Goal: Task Accomplishment & Management: Use online tool/utility

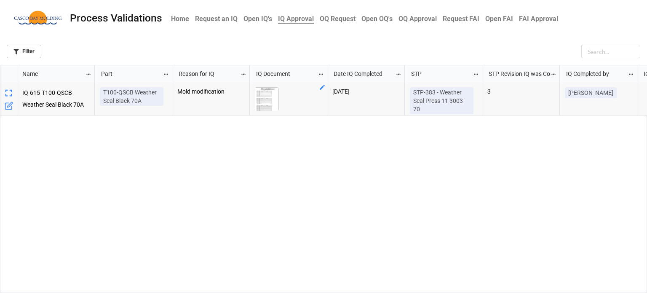
scroll to position [223, 642]
click at [270, 97] on img "grid" at bounding box center [266, 99] width 23 height 23
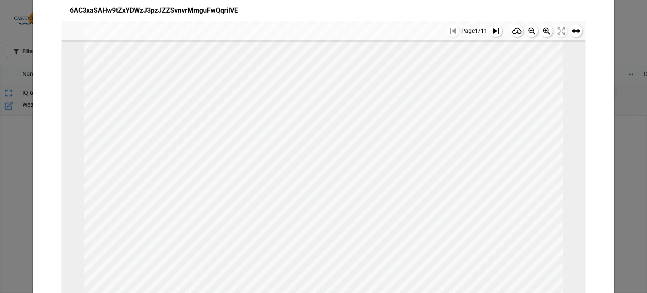
scroll to position [0, 0]
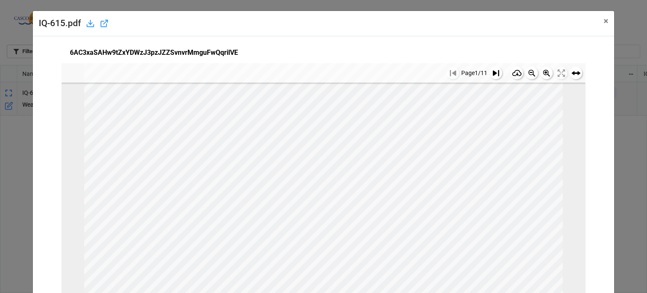
click at [490, 77] on button at bounding box center [496, 73] width 13 height 13
click at [490, 75] on rect at bounding box center [496, 73] width 13 height 13
click at [493, 72] on icon at bounding box center [496, 73] width 6 height 6
click at [490, 75] on rect at bounding box center [496, 73] width 13 height 13
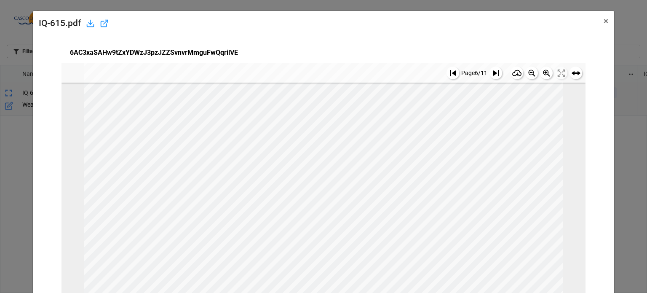
scroll to position [373, 0]
click at [490, 75] on rect at bounding box center [496, 73] width 13 height 13
click at [493, 72] on icon at bounding box center [496, 73] width 6 height 6
drag, startPoint x: 486, startPoint y: 74, endPoint x: 480, endPoint y: 90, distance: 17.5
click at [493, 74] on icon at bounding box center [496, 73] width 6 height 6
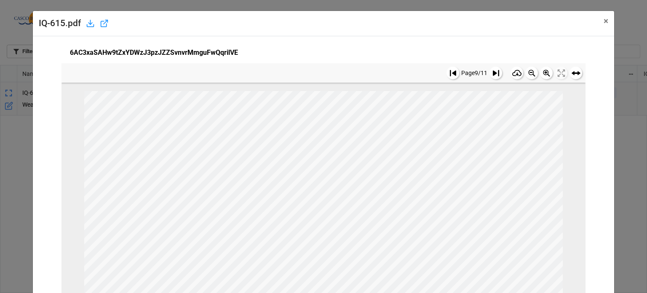
click at [493, 74] on icon at bounding box center [496, 73] width 6 height 6
click at [604, 21] on span "×" at bounding box center [606, 21] width 5 height 10
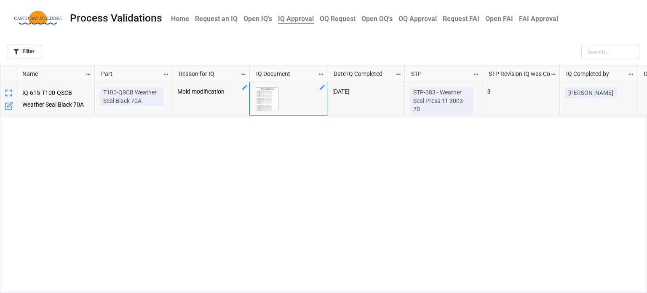
click at [244, 90] on icon "grid" at bounding box center [244, 87] width 7 height 7
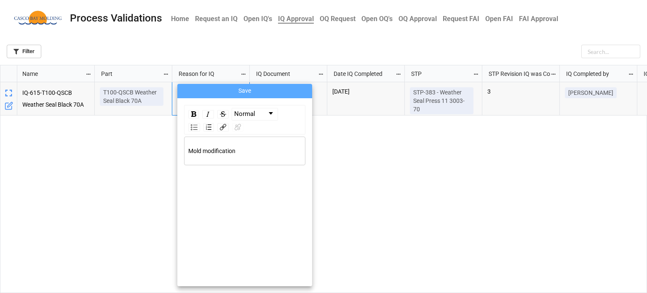
click at [249, 153] on div "Mold modification" at bounding box center [244, 150] width 113 height 9
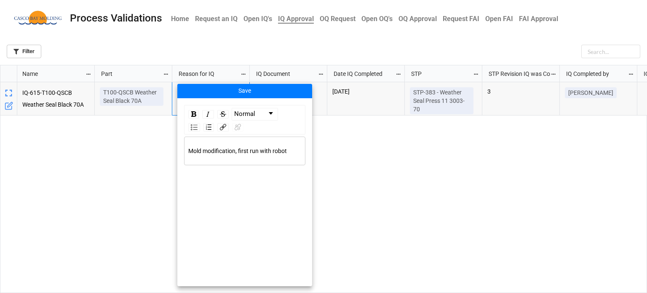
click at [241, 80] on div at bounding box center [323, 146] width 647 height 293
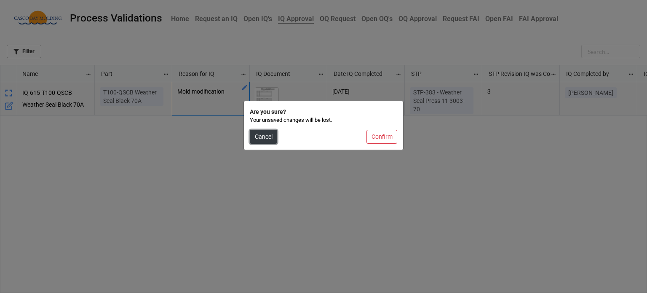
click at [269, 142] on button "Cancel" at bounding box center [263, 137] width 27 height 14
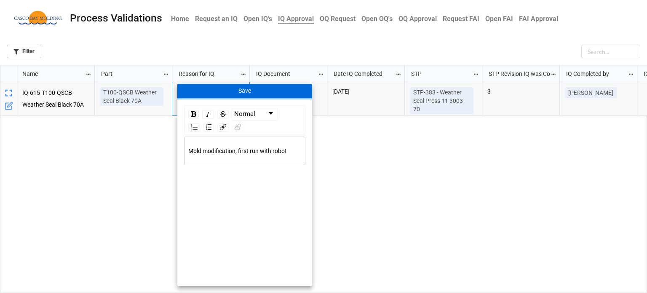
click at [238, 92] on button "Save" at bounding box center [244, 91] width 135 height 14
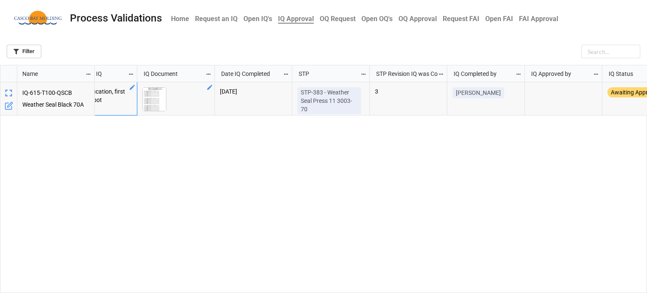
scroll to position [0, 126]
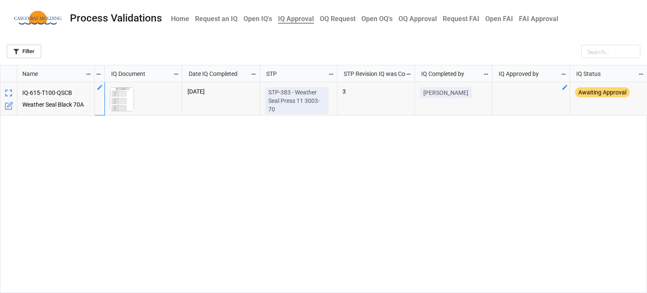
drag, startPoint x: 515, startPoint y: 92, endPoint x: 537, endPoint y: 92, distance: 21.9
click at [518, 92] on div "grid" at bounding box center [531, 98] width 78 height 33
click at [563, 87] on icon "grid" at bounding box center [565, 87] width 7 height 7
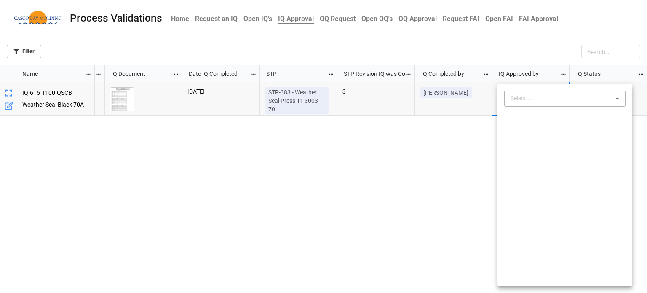
click at [523, 97] on div "Select ..." at bounding box center [526, 99] width 36 height 10
click at [535, 129] on span "Courtney Grant" at bounding box center [533, 129] width 45 height 7
click at [402, 196] on div at bounding box center [323, 146] width 647 height 293
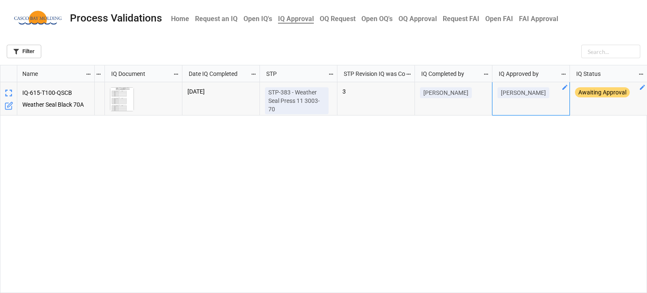
click at [639, 86] on icon "grid" at bounding box center [642, 87] width 7 height 7
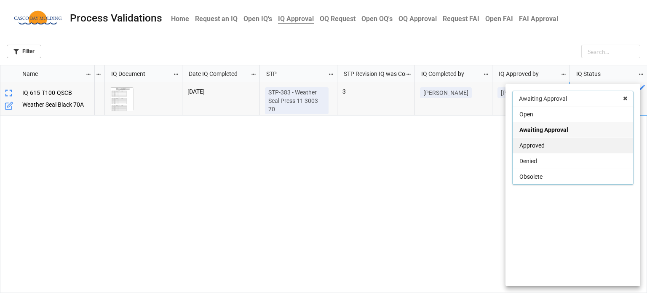
click at [530, 144] on span "Approved" at bounding box center [531, 145] width 25 height 7
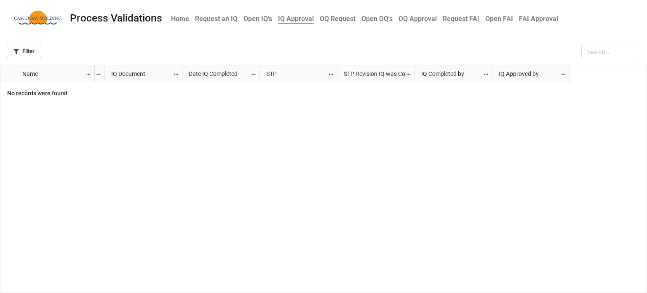
scroll to position [0, 0]
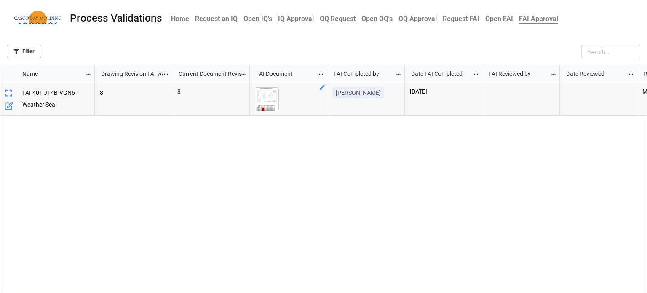
scroll to position [223, 642]
click at [262, 96] on img "grid" at bounding box center [266, 99] width 23 height 23
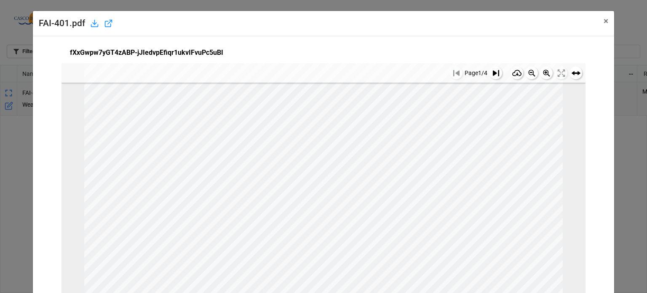
scroll to position [78, 0]
click at [493, 73] on icon at bounding box center [496, 73] width 6 height 6
click at [490, 74] on g at bounding box center [496, 73] width 13 height 13
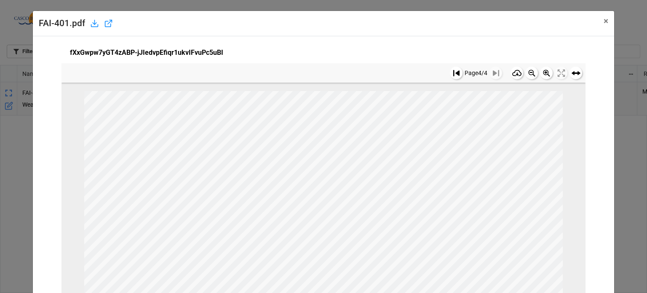
click at [453, 72] on icon at bounding box center [456, 73] width 6 height 6
click at [493, 72] on icon at bounding box center [496, 73] width 6 height 6
click at [493, 73] on icon at bounding box center [496, 73] width 6 height 6
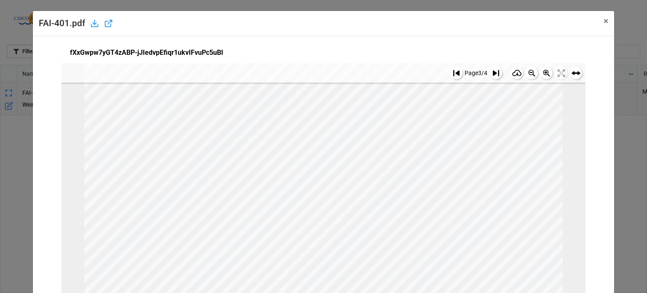
scroll to position [373, 0]
click at [490, 70] on rect at bounding box center [496, 73] width 13 height 13
click at [604, 21] on span "×" at bounding box center [606, 21] width 5 height 10
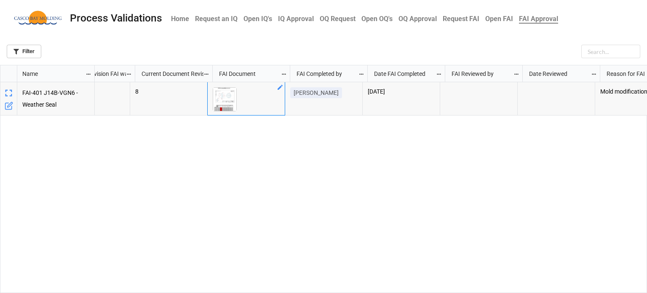
scroll to position [0, 42]
click at [510, 88] on icon "grid" at bounding box center [512, 87] width 7 height 7
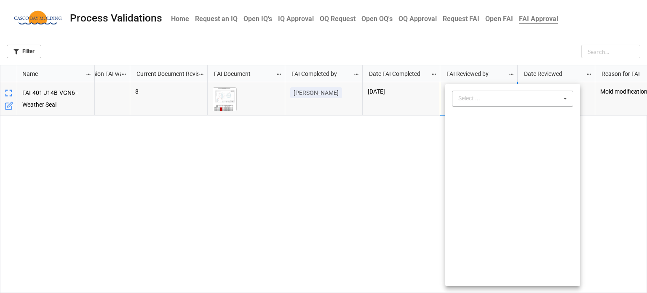
click at [472, 99] on div "Select ..." at bounding box center [474, 99] width 36 height 10
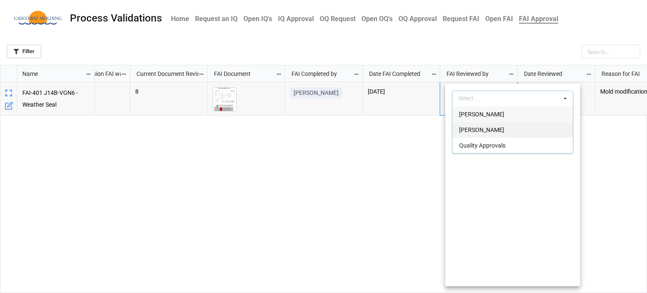
click at [469, 133] on div "Courtney Grant" at bounding box center [512, 130] width 120 height 16
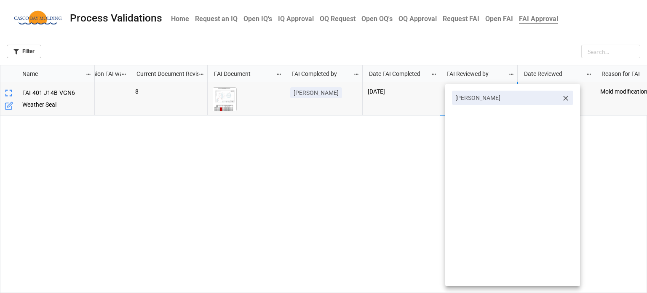
click at [399, 143] on div at bounding box center [323, 146] width 647 height 293
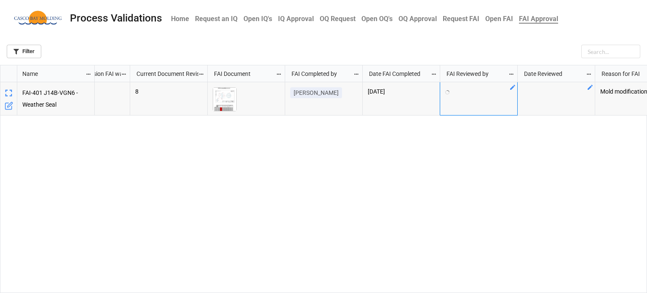
click at [590, 87] on icon "grid" at bounding box center [590, 87] width 5 height 5
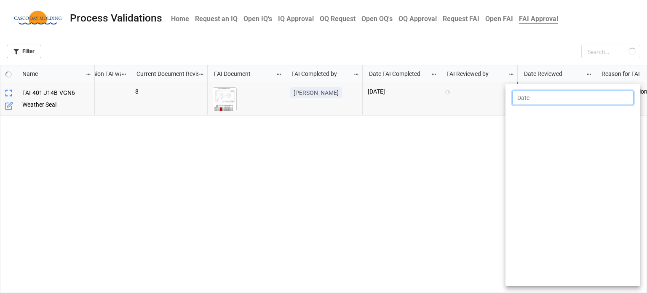
click at [562, 101] on input "text" at bounding box center [572, 98] width 121 height 14
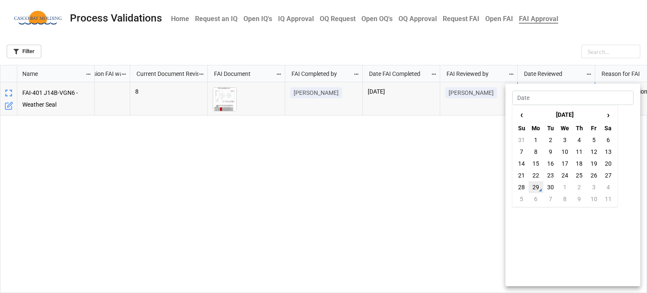
click at [535, 187] on td "29" at bounding box center [536, 187] width 14 height 12
type input "9/29/2025"
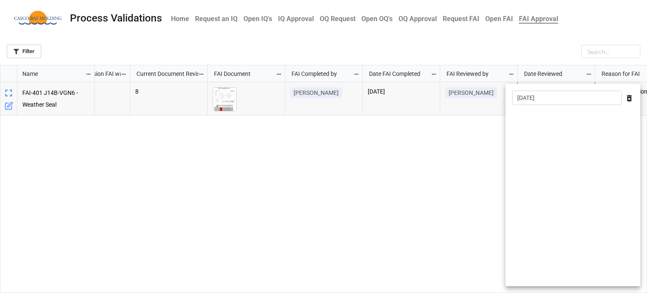
click at [460, 165] on div at bounding box center [323, 146] width 647 height 293
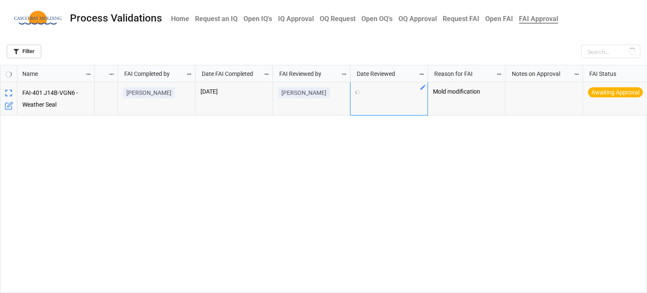
scroll to position [0, 0]
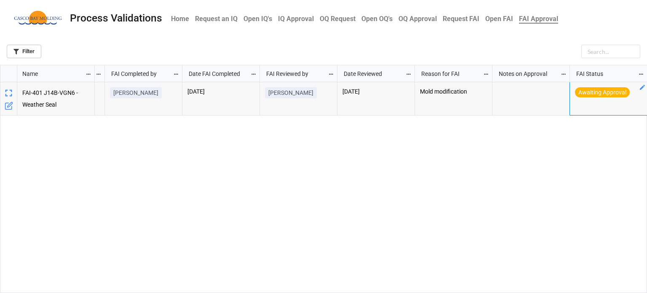
click at [643, 87] on icon "grid" at bounding box center [642, 87] width 5 height 5
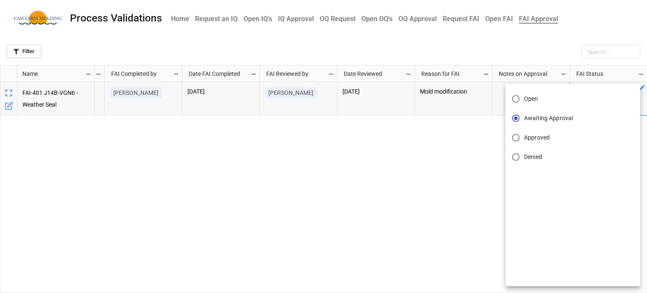
click at [536, 137] on span "Approved" at bounding box center [537, 137] width 26 height 9
click at [524, 137] on input "Approved" at bounding box center [516, 137] width 16 height 16
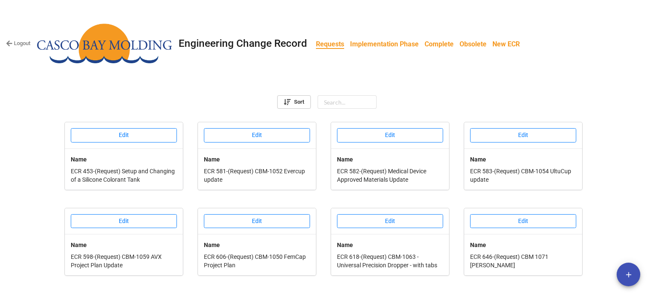
scroll to position [330, 0]
